Goal: Transaction & Acquisition: Book appointment/travel/reservation

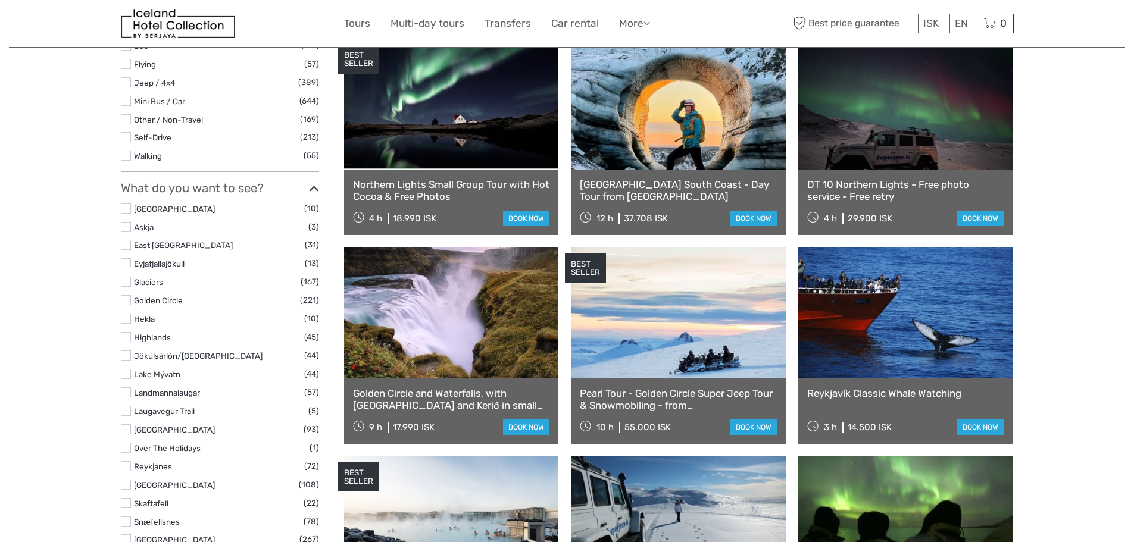
scroll to position [714, 0]
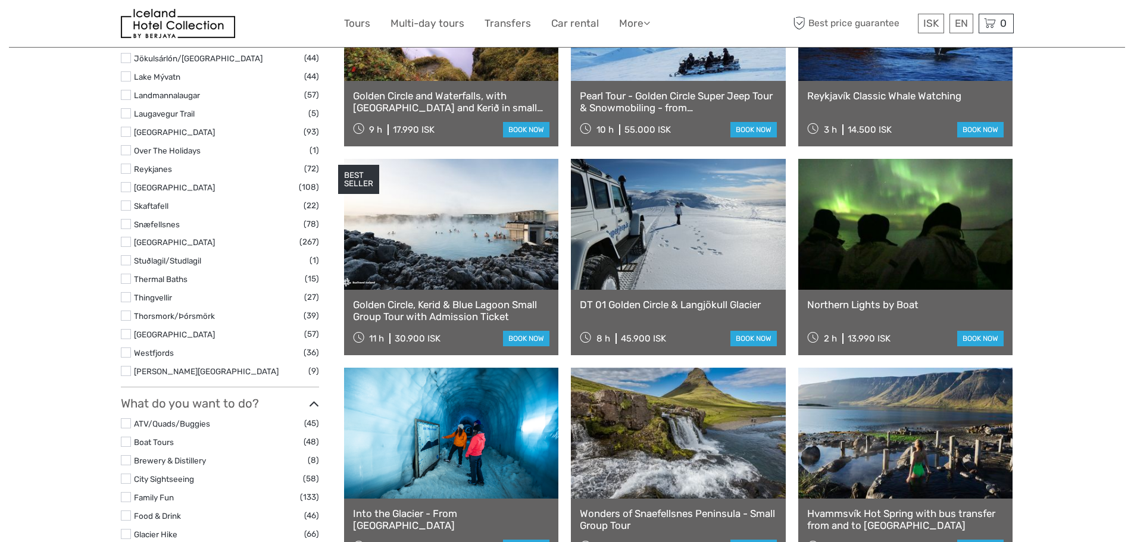
select select
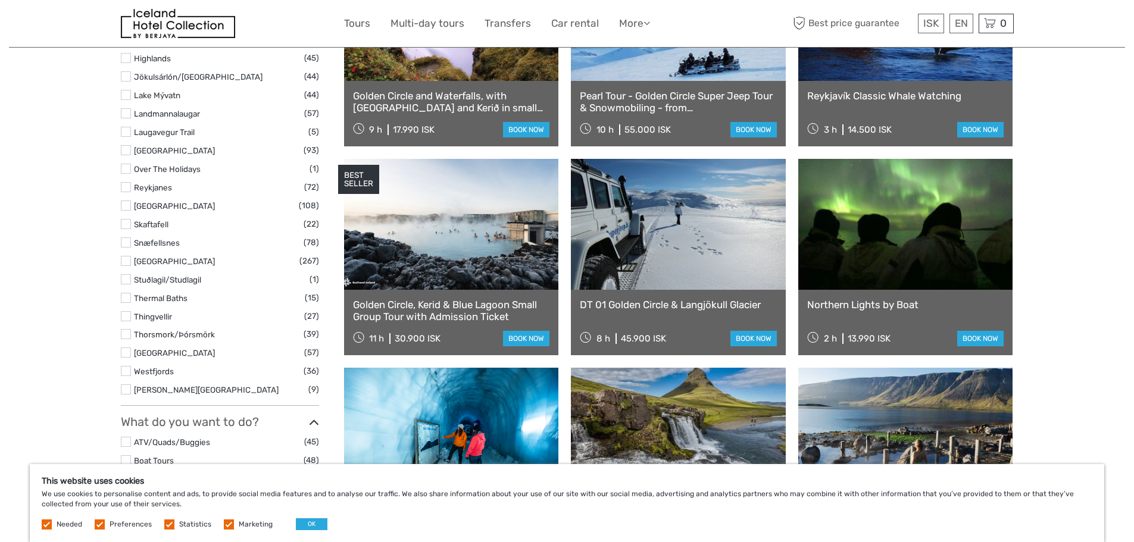
scroll to position [1268, 0]
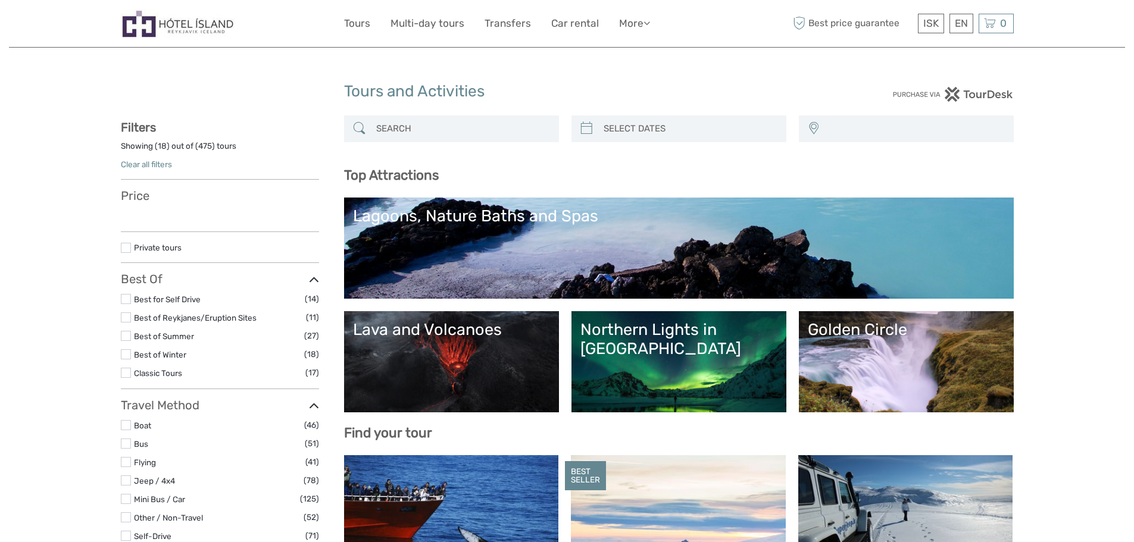
select select
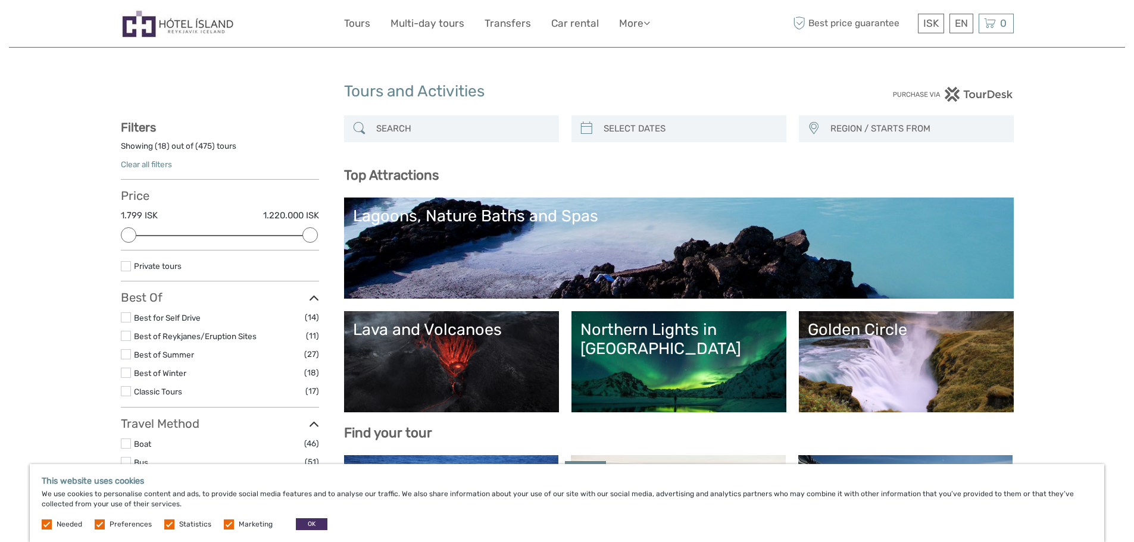
click at [85, 527] on div "Needed Preferences Statistics Marketing OK" at bounding box center [186, 524] width 289 height 12
click at [98, 529] on label at bounding box center [100, 525] width 10 height 10
click at [0, 0] on input "checkbox" at bounding box center [0, 0] width 0 height 0
drag, startPoint x: 160, startPoint y: 531, endPoint x: 170, endPoint y: 529, distance: 10.5
click at [160, 531] on div "This website uses cookies We use cookies to personalise content and ads, to pro…" at bounding box center [567, 503] width 1074 height 78
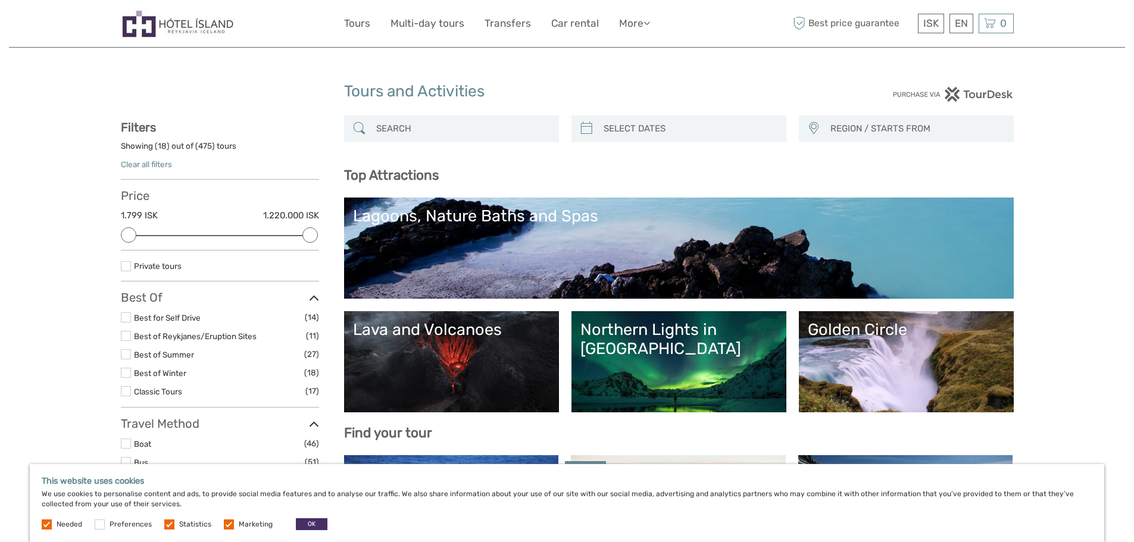
click at [170, 529] on label at bounding box center [169, 525] width 10 height 10
click at [0, 0] on input "checkbox" at bounding box center [0, 0] width 0 height 0
click at [224, 527] on label at bounding box center [229, 525] width 10 height 10
click at [0, 0] on input "checkbox" at bounding box center [0, 0] width 0 height 0
click at [296, 529] on button "OK" at bounding box center [312, 524] width 32 height 12
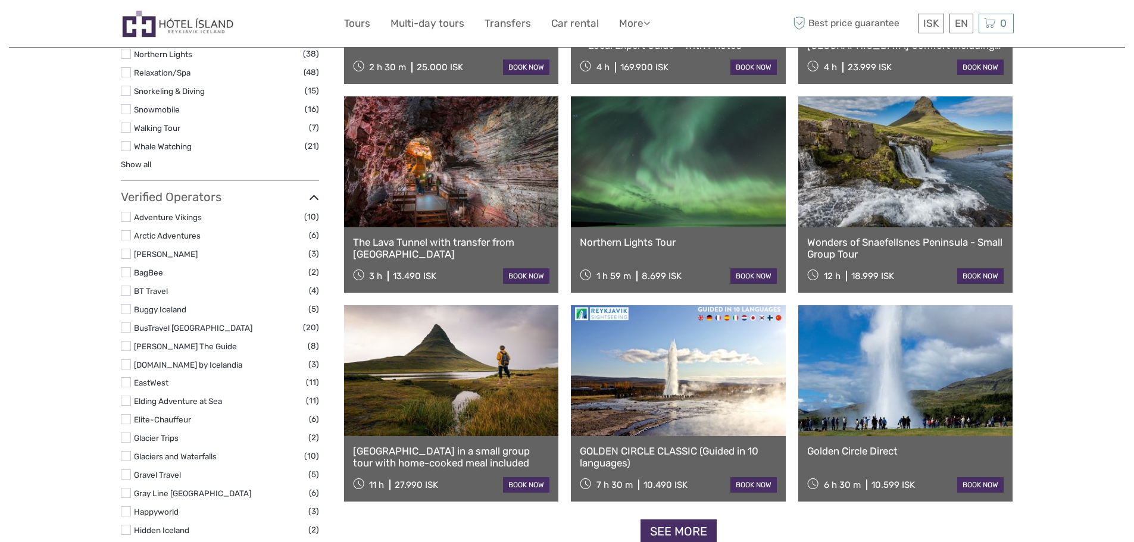
scroll to position [1250, 0]
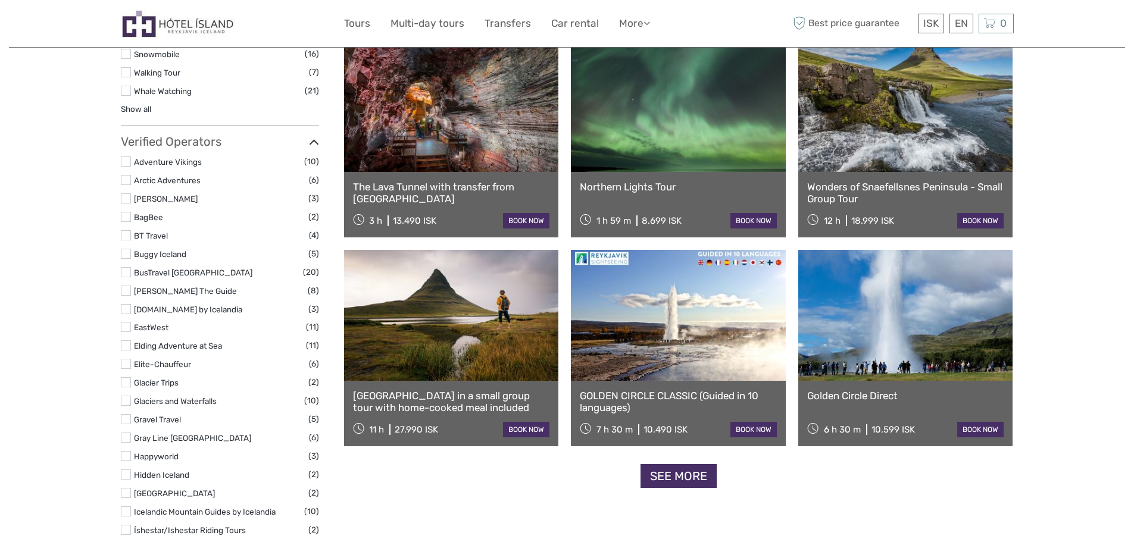
click at [685, 482] on link "See more" at bounding box center [678, 476] width 76 height 24
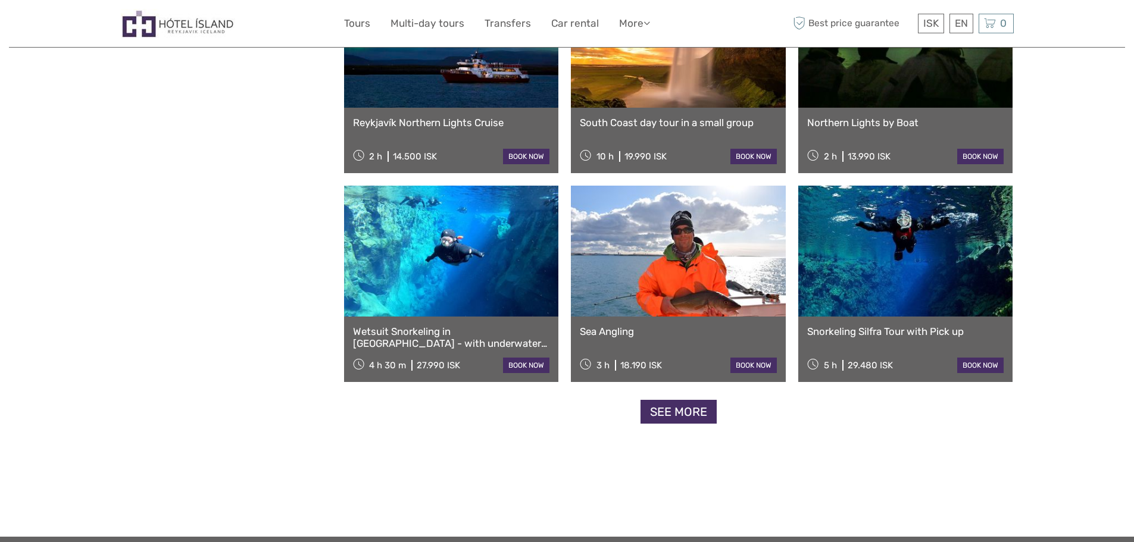
scroll to position [2321, 0]
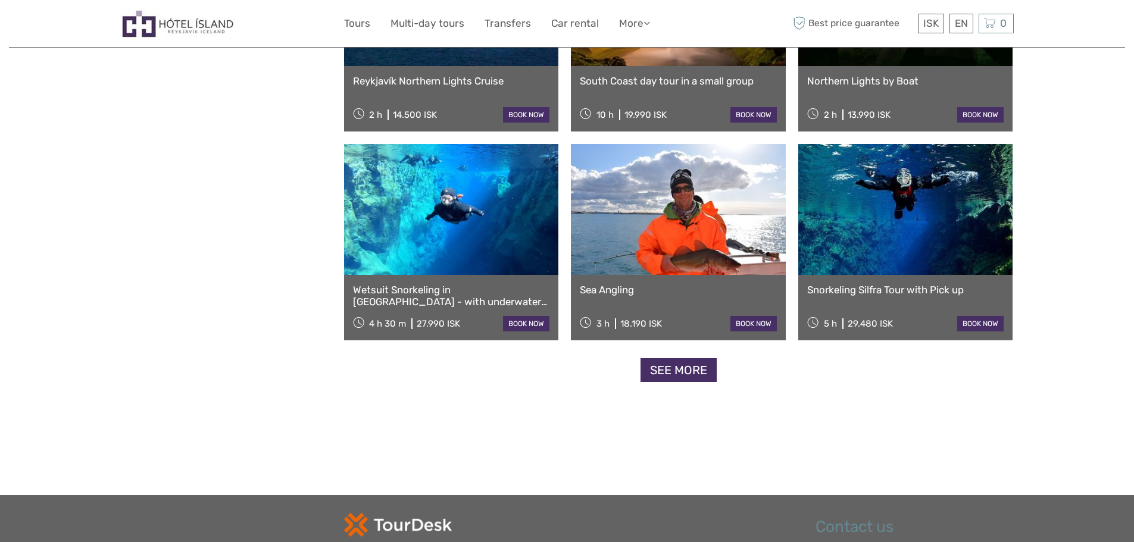
click at [699, 370] on link "See more" at bounding box center [678, 370] width 76 height 24
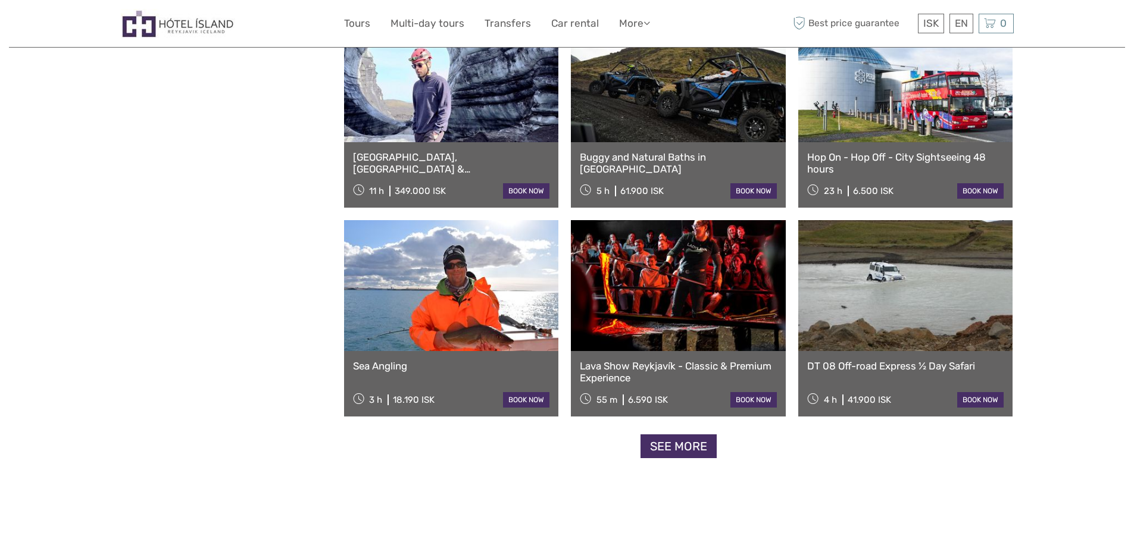
scroll to position [3512, 0]
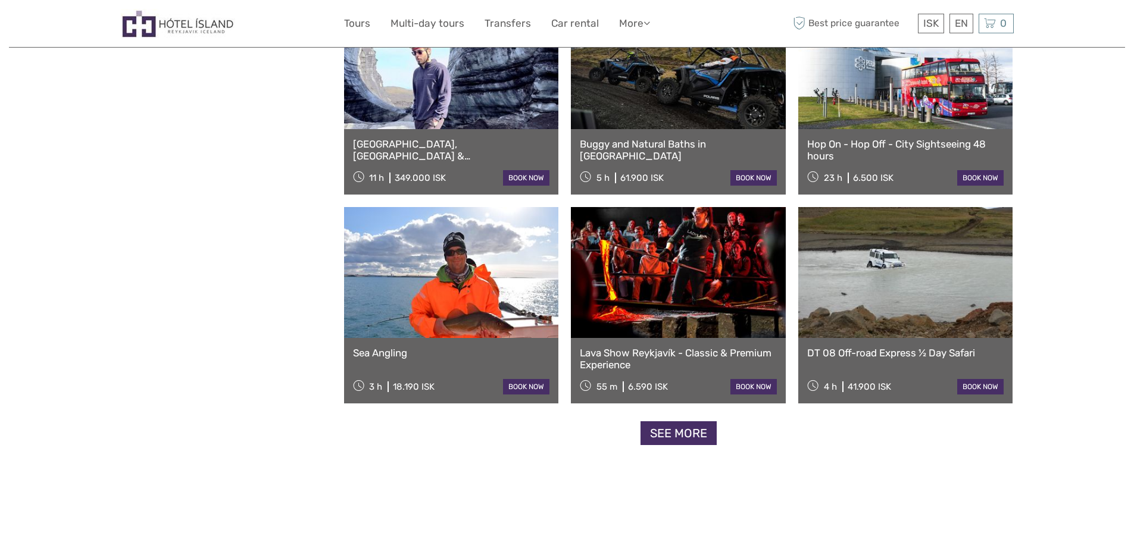
click at [680, 440] on link "See more" at bounding box center [678, 433] width 76 height 24
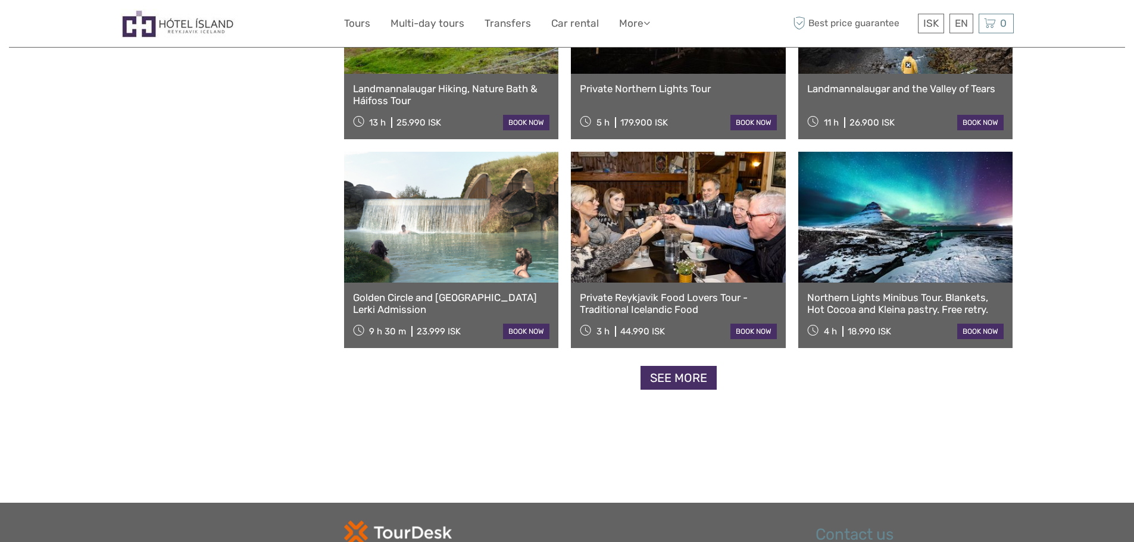
scroll to position [4821, 0]
click at [683, 373] on link "See more" at bounding box center [678, 377] width 76 height 24
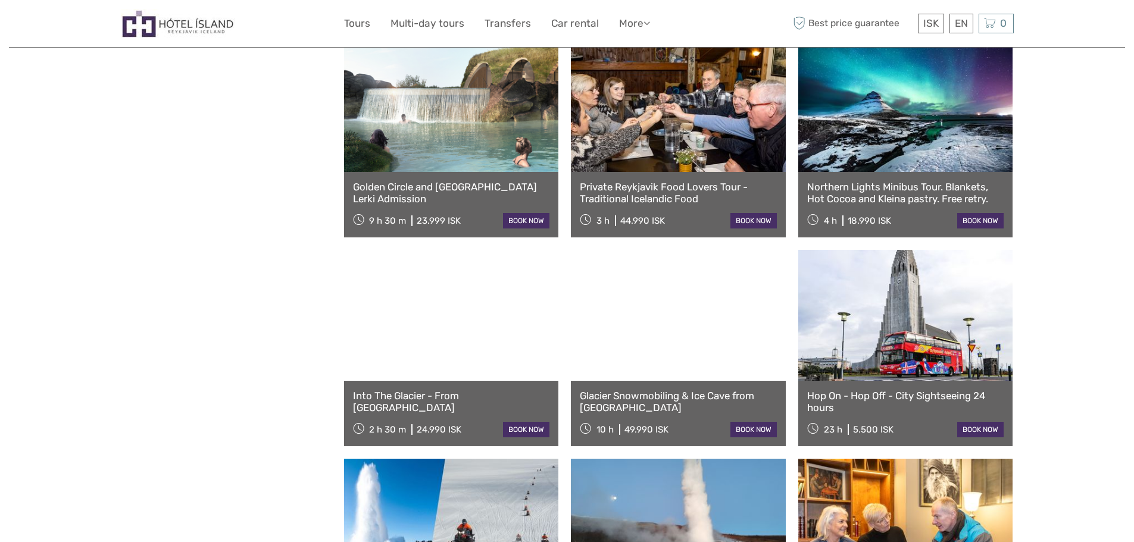
scroll to position [4999, 0]
